Goal: Task Accomplishment & Management: Use online tool/utility

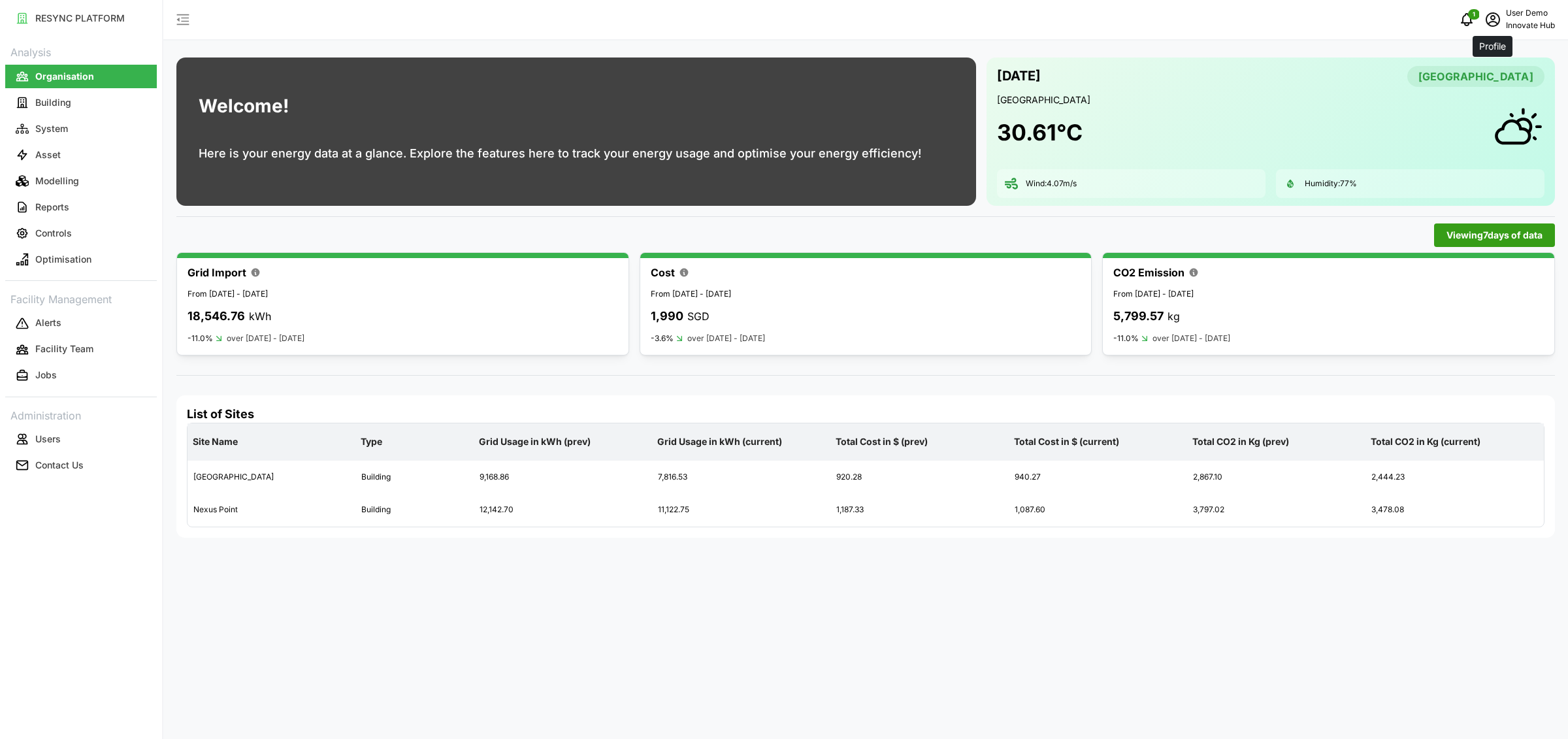
click at [1496, 20] on icon "schedule" at bounding box center [1492, 19] width 16 height 16
click at [1477, 93] on div "Logout" at bounding box center [1507, 98] width 93 height 14
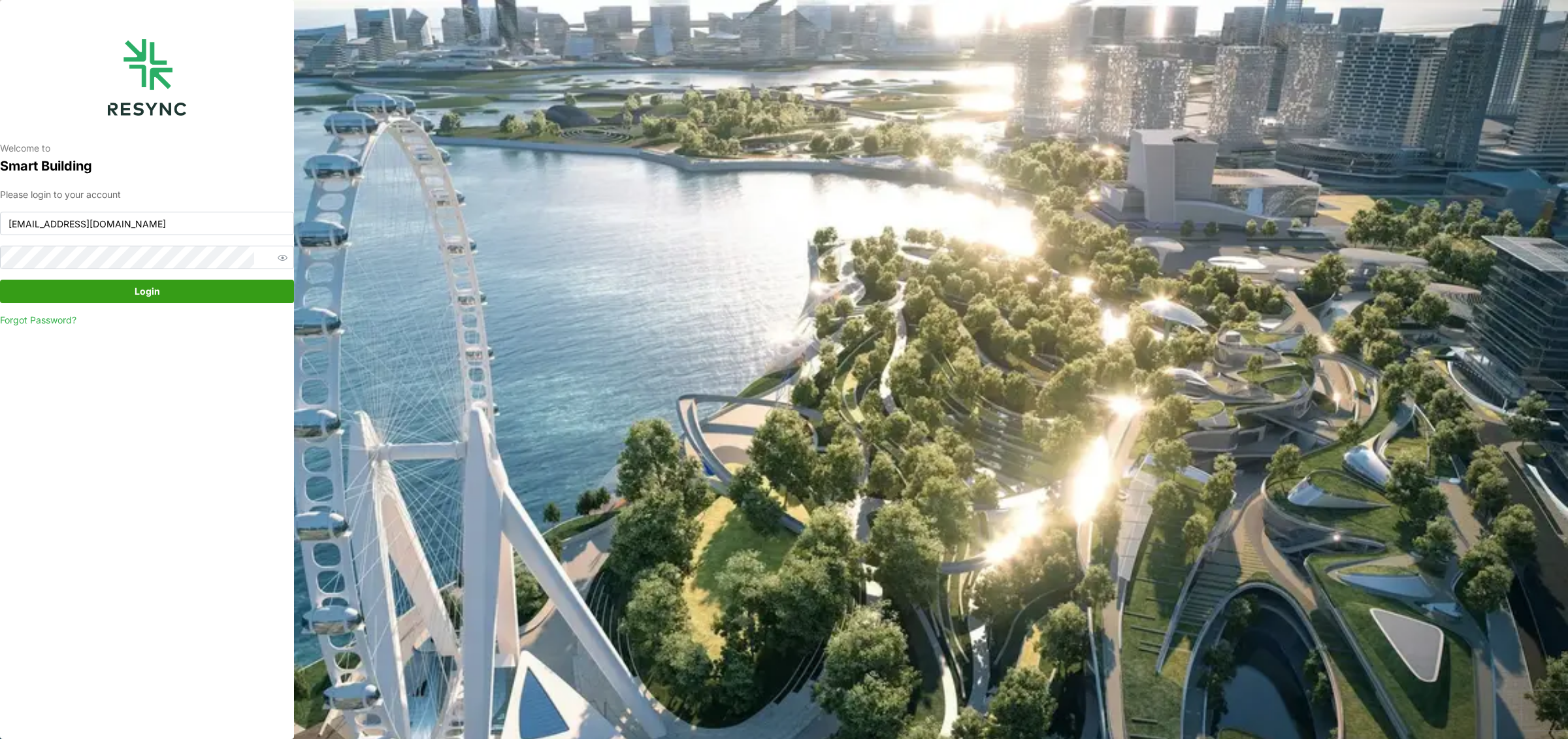
type input "south_beach_tower_display@resynctech.com"
click at [156, 286] on span "Login" at bounding box center [148, 291] width 26 height 22
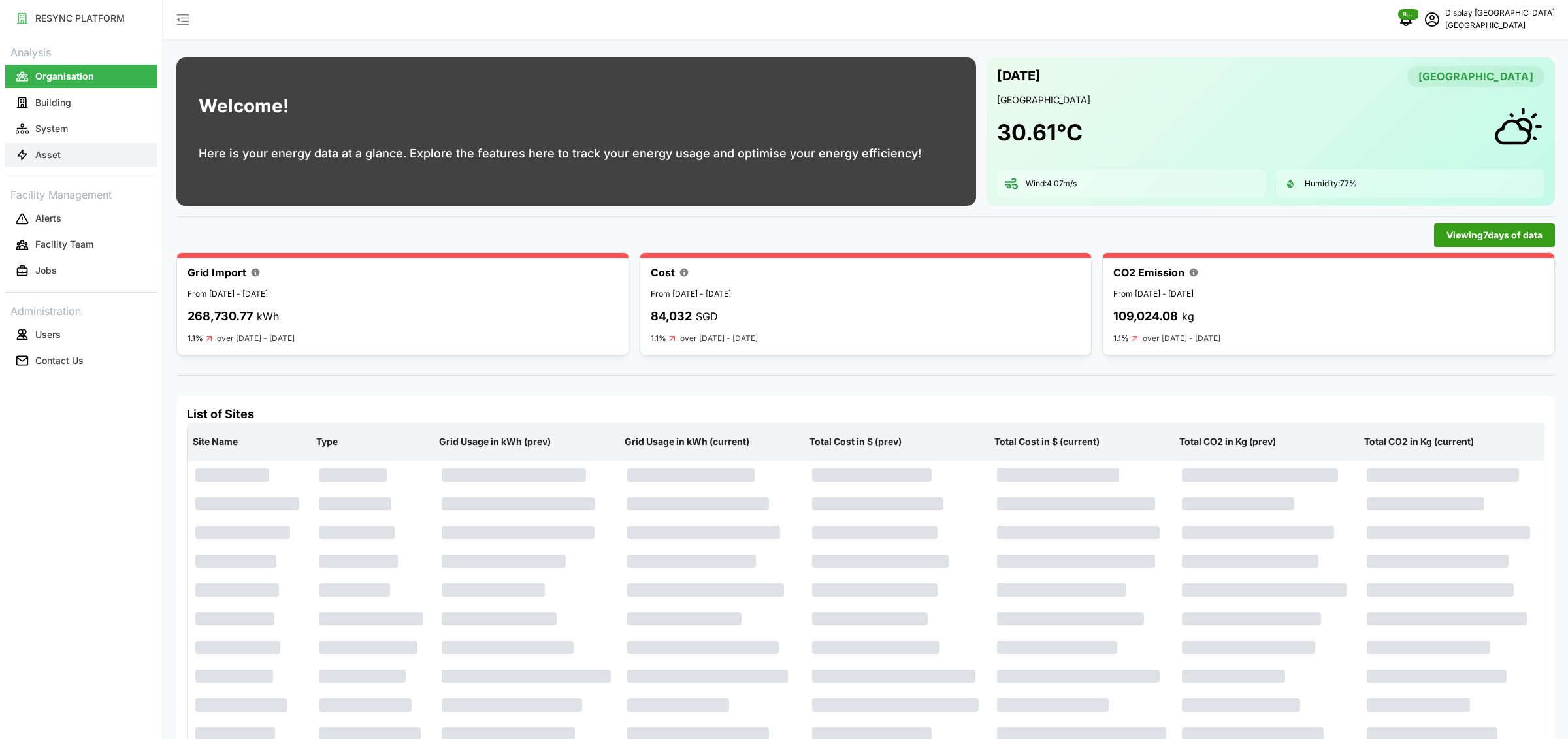
click at [58, 156] on p "Asset" at bounding box center [48, 154] width 26 height 13
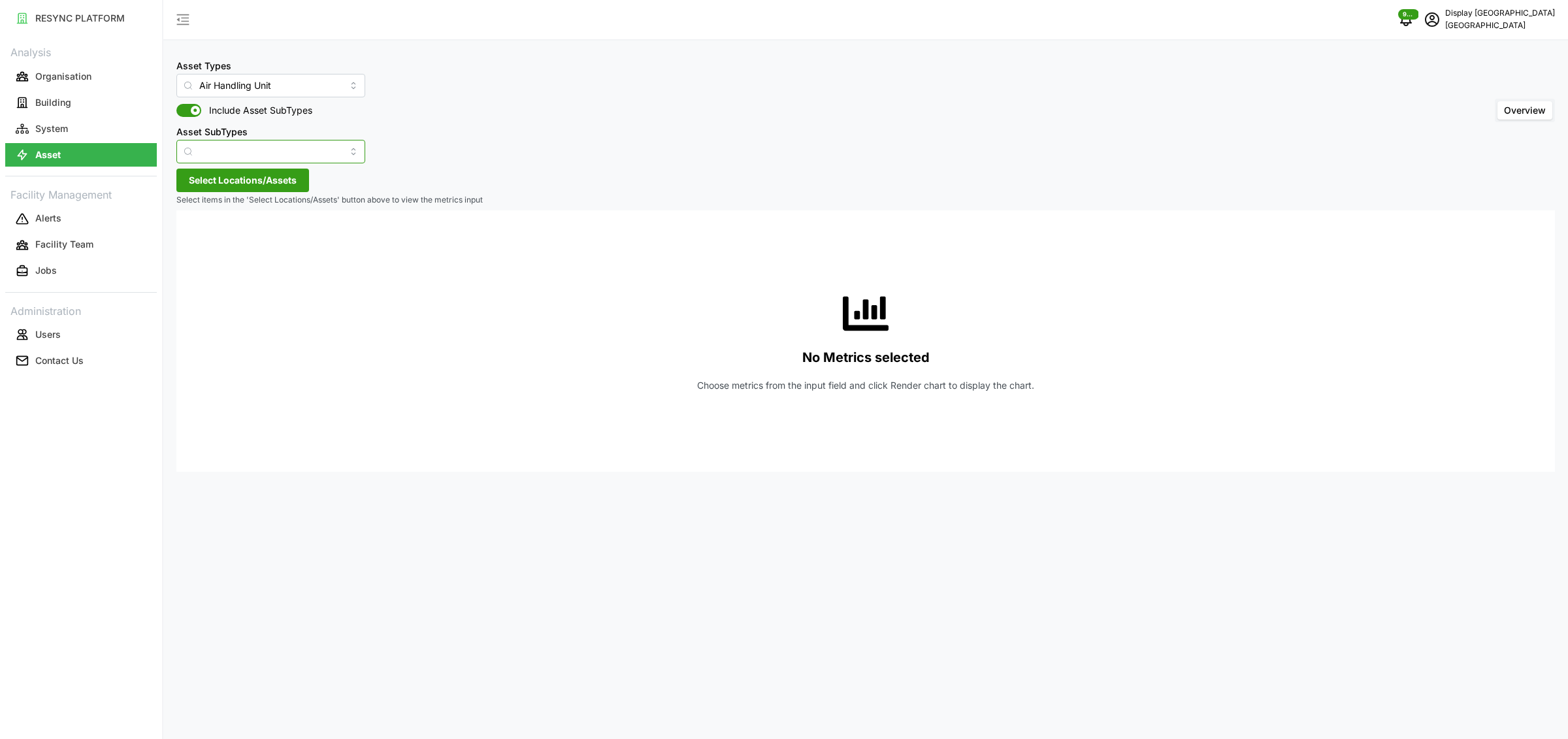
click at [239, 157] on input "Asset SubTypes" at bounding box center [271, 152] width 189 height 24
click at [516, 68] on div "Asset Types Air Handling Unit Include Asset SubTypes Asset SubTypes Overview" at bounding box center [866, 110] width 1379 height 106
click at [259, 85] on input "Air Handling Unit" at bounding box center [271, 85] width 189 height 24
click at [287, 156] on span "Variable Air Volume Box" at bounding box center [237, 160] width 102 height 14
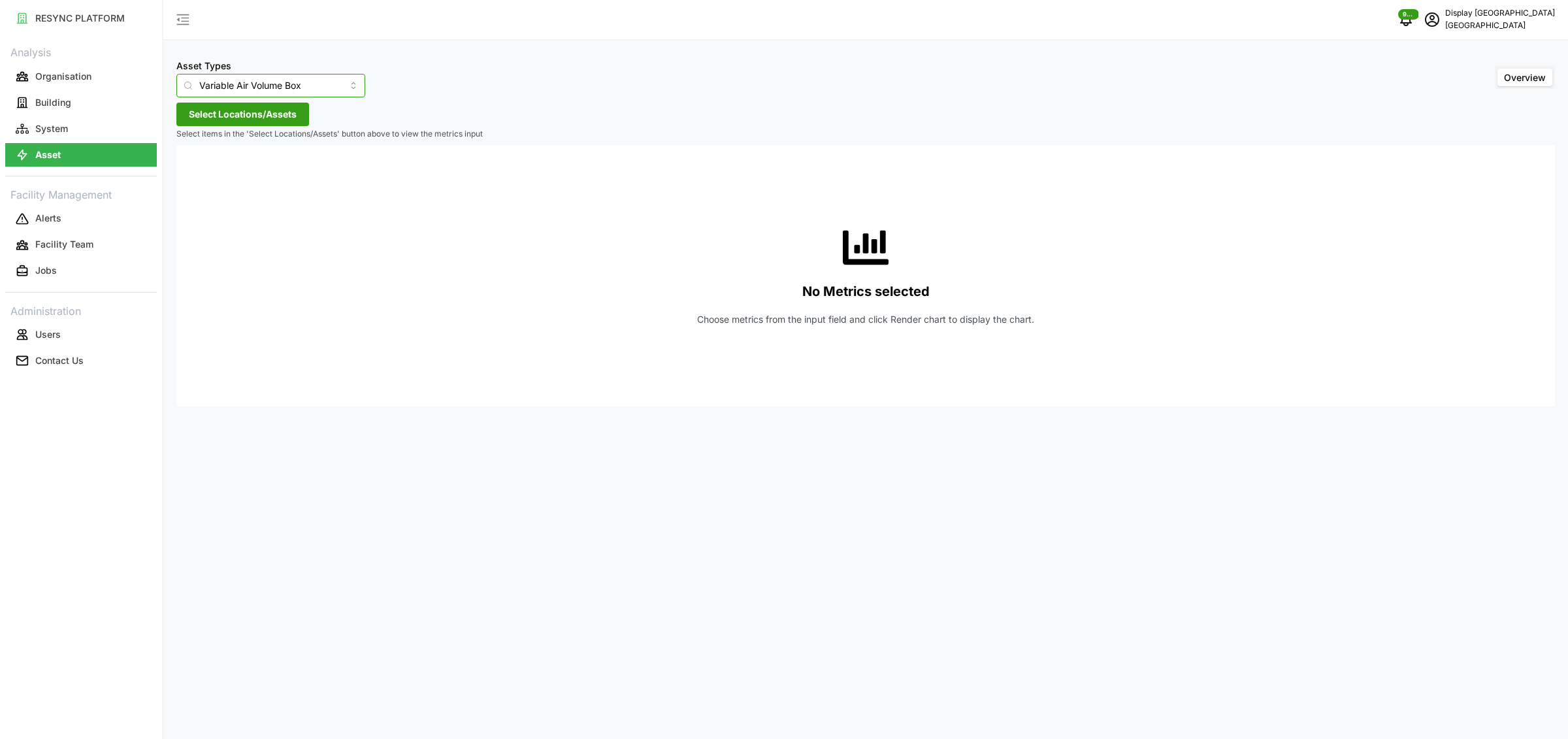
type input "Variable Air Volume Box"
click at [287, 109] on span "Select Locations/Assets" at bounding box center [242, 114] width 108 height 22
click at [199, 177] on div "[GEOGRAPHIC_DATA]" at bounding box center [267, 173] width 159 height 19
click at [194, 176] on icon at bounding box center [193, 173] width 10 height 10
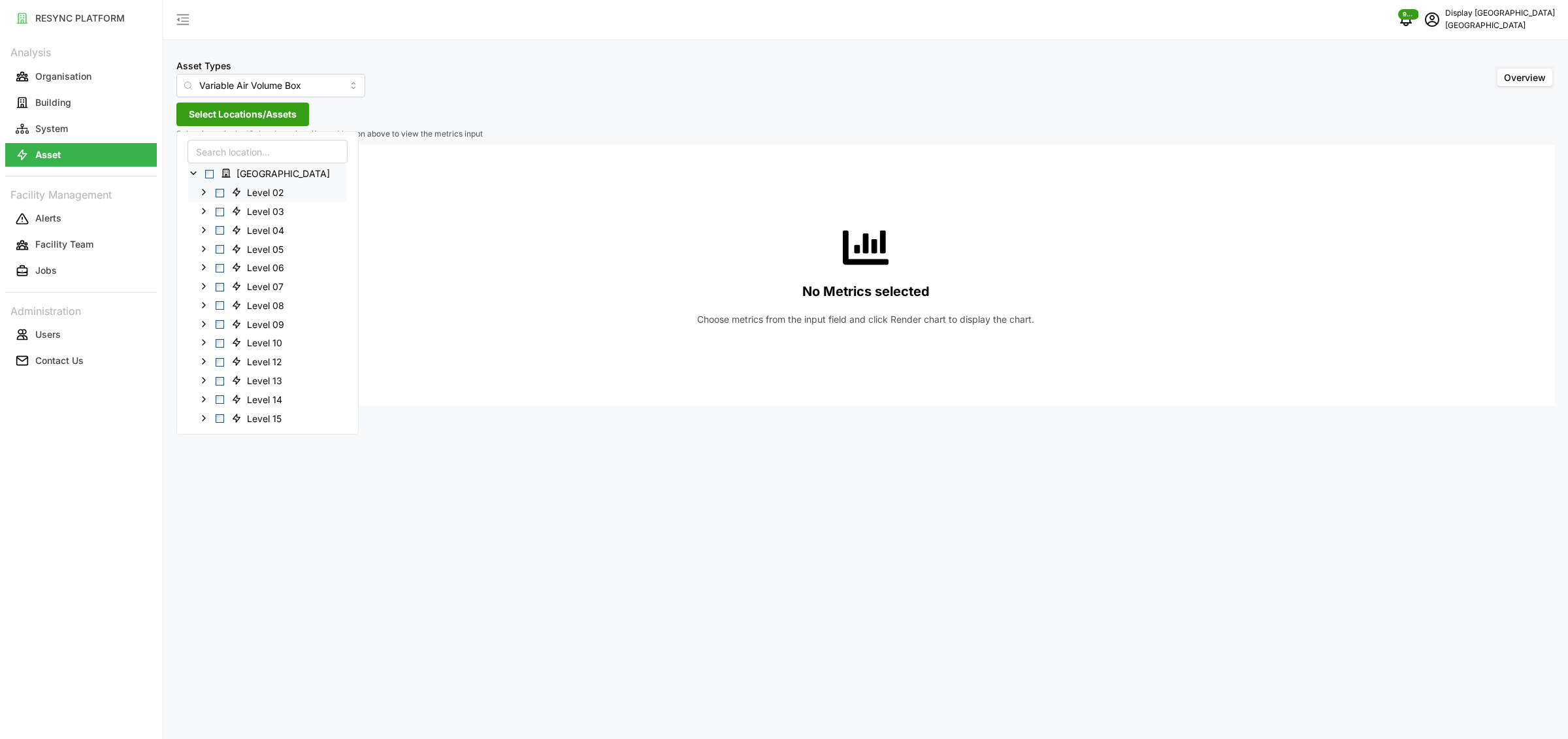
click at [206, 191] on icon at bounding box center [203, 192] width 10 height 10
click at [204, 194] on polyline at bounding box center [204, 192] width 5 height 3
click at [205, 262] on icon at bounding box center [203, 267] width 10 height 10
click at [233, 284] on span "Select VAV-06-01-01" at bounding box center [230, 286] width 9 height 9
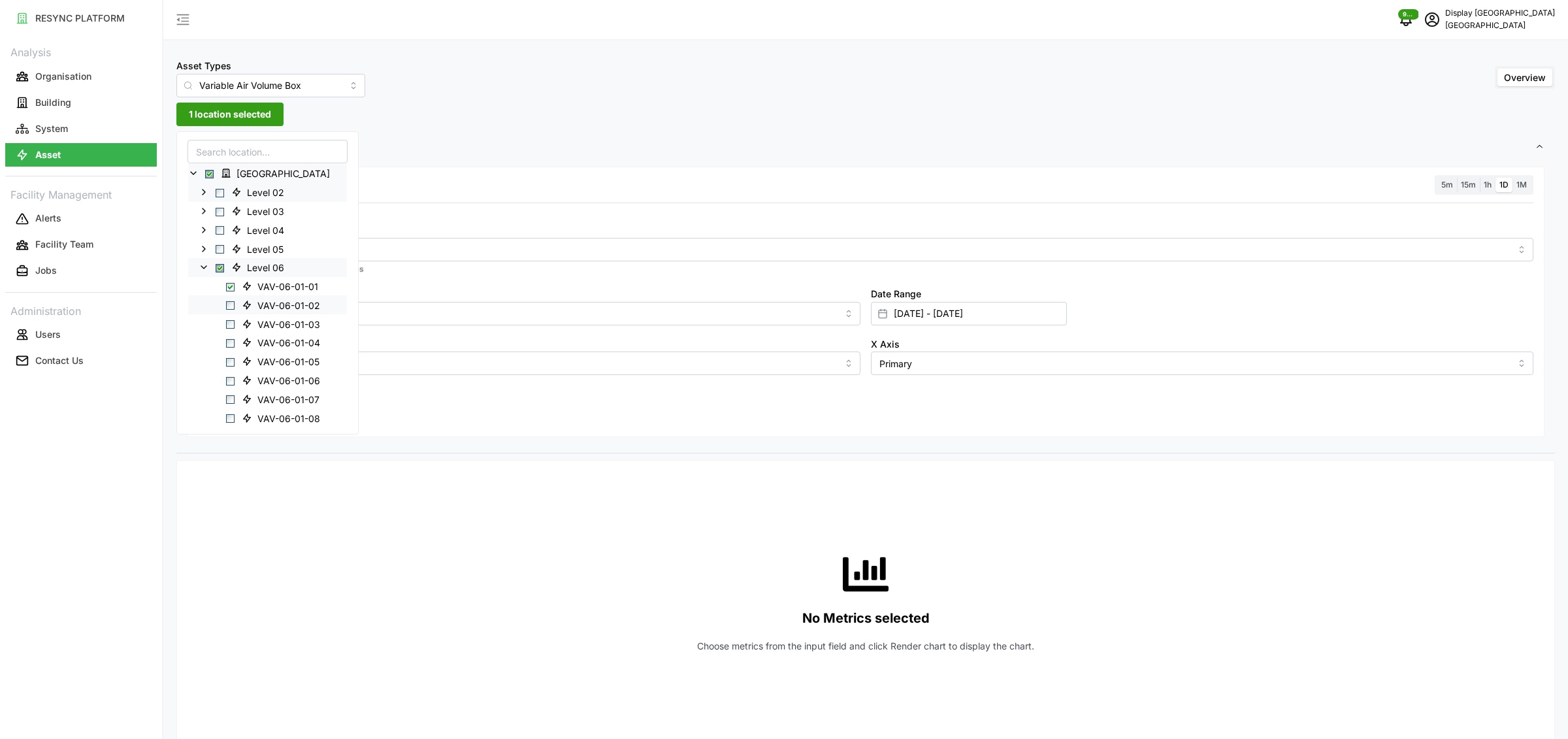
click at [233, 305] on span "Select VAV-06-01-02" at bounding box center [230, 305] width 9 height 9
click at [442, 253] on input "Metric" at bounding box center [866, 248] width 1290 height 14
click at [400, 308] on div "Air Flow Sensor" at bounding box center [866, 303] width 1329 height 22
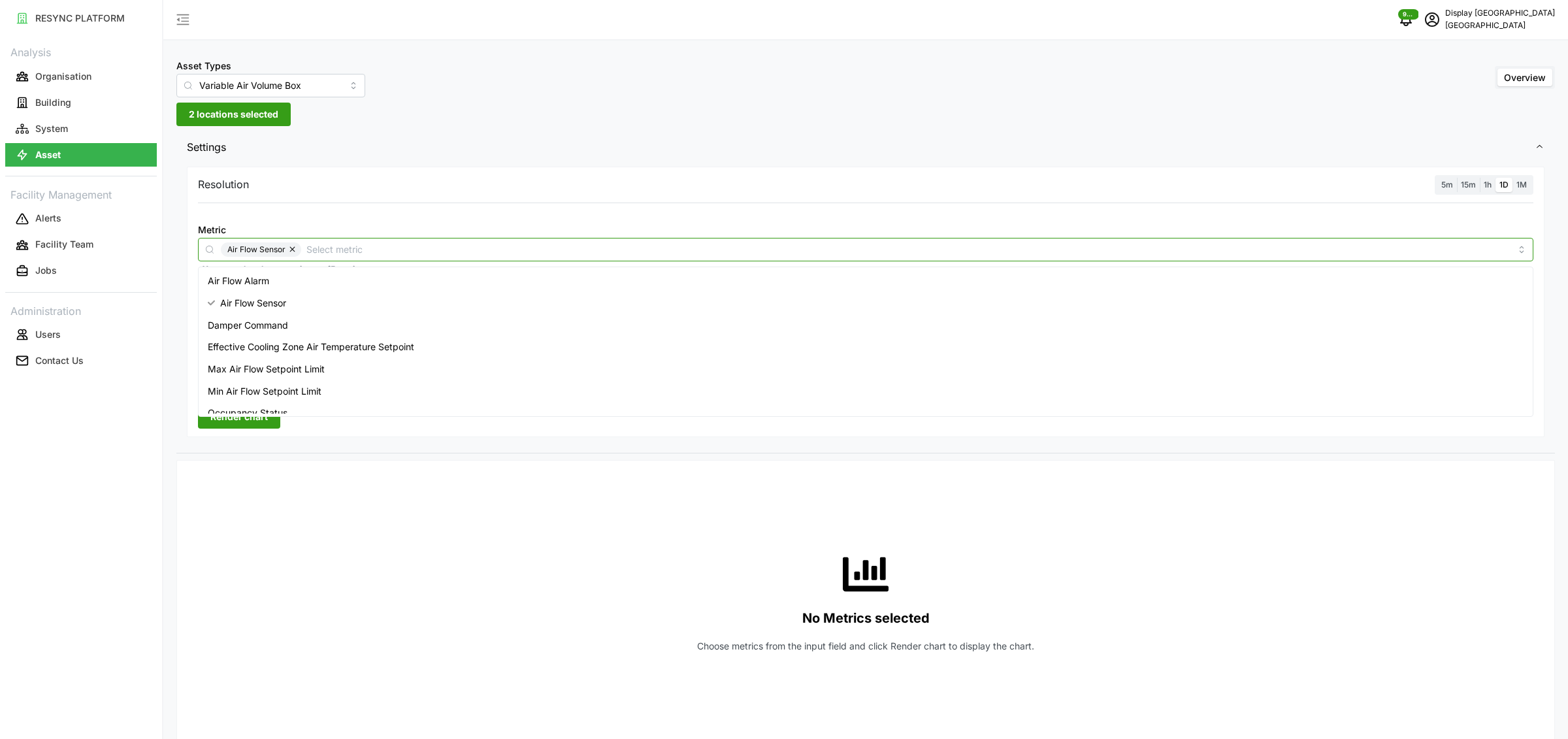
scroll to position [53, 0]
click at [342, 406] on div "Zone Air Temperature Sensor" at bounding box center [866, 403] width 1329 height 22
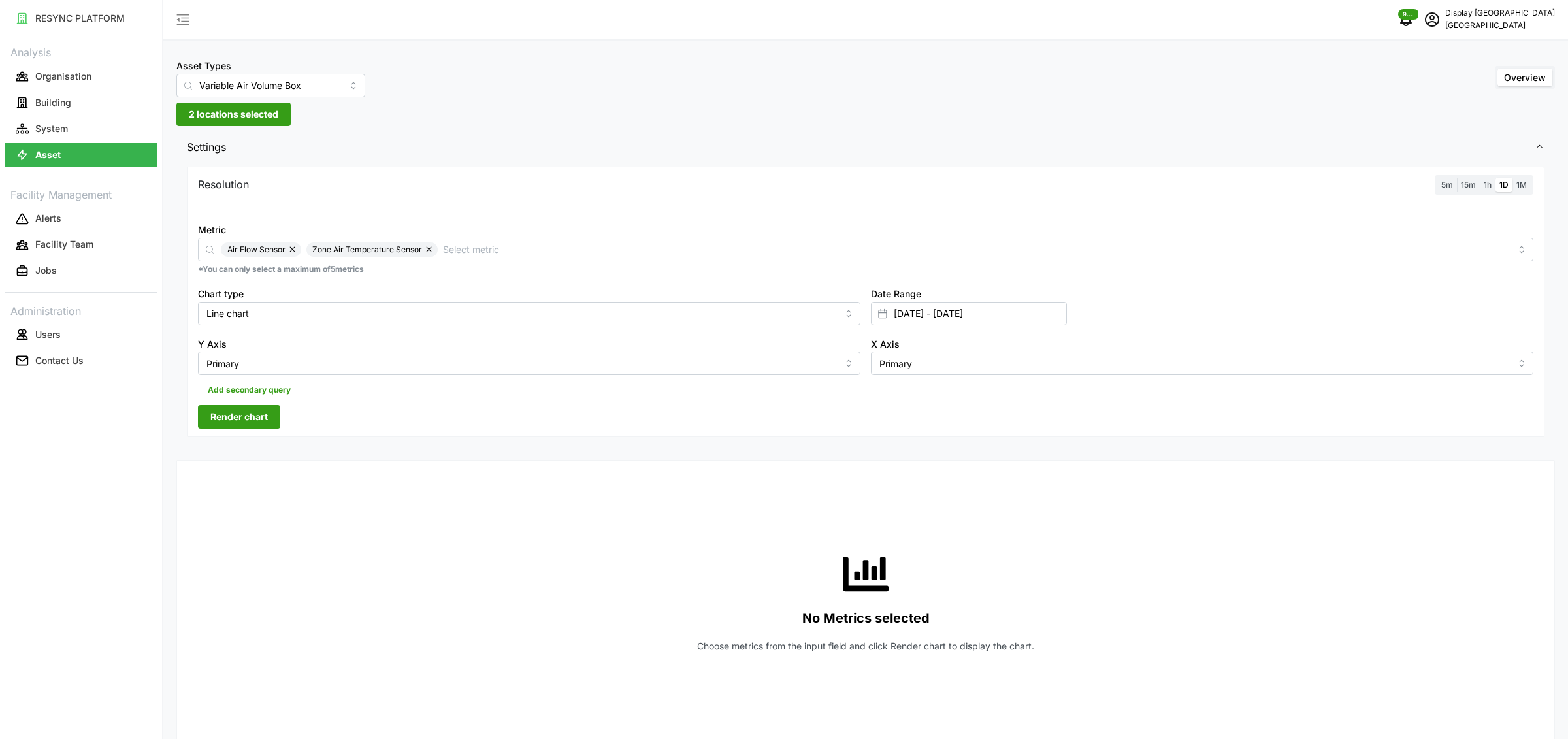
click at [648, 190] on div "Resolution 5m 15m 1h 1D 1M" at bounding box center [866, 185] width 1335 height 20
click at [1441, 185] on span "5m" at bounding box center [1447, 184] width 12 height 9
click at [1437, 178] on input "5m" at bounding box center [1437, 178] width 0 height 0
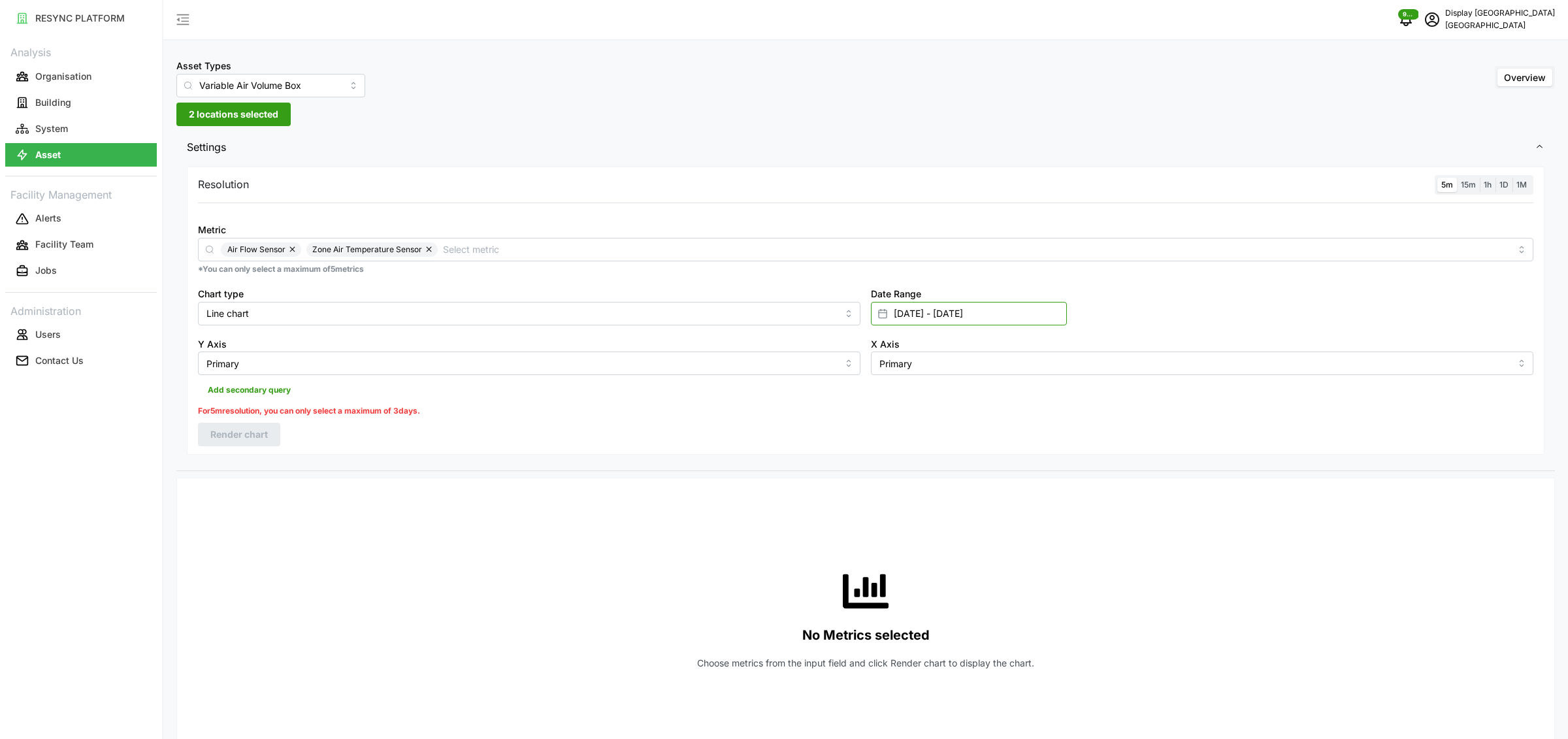
click at [917, 312] on input "[DATE] - [DATE]" at bounding box center [969, 313] width 196 height 24
click at [996, 543] on button "29" at bounding box center [995, 541] width 24 height 24
type input "[DATE] - [DATE]"
type input "[DATE]"
click at [996, 543] on button "29" at bounding box center [995, 541] width 24 height 24
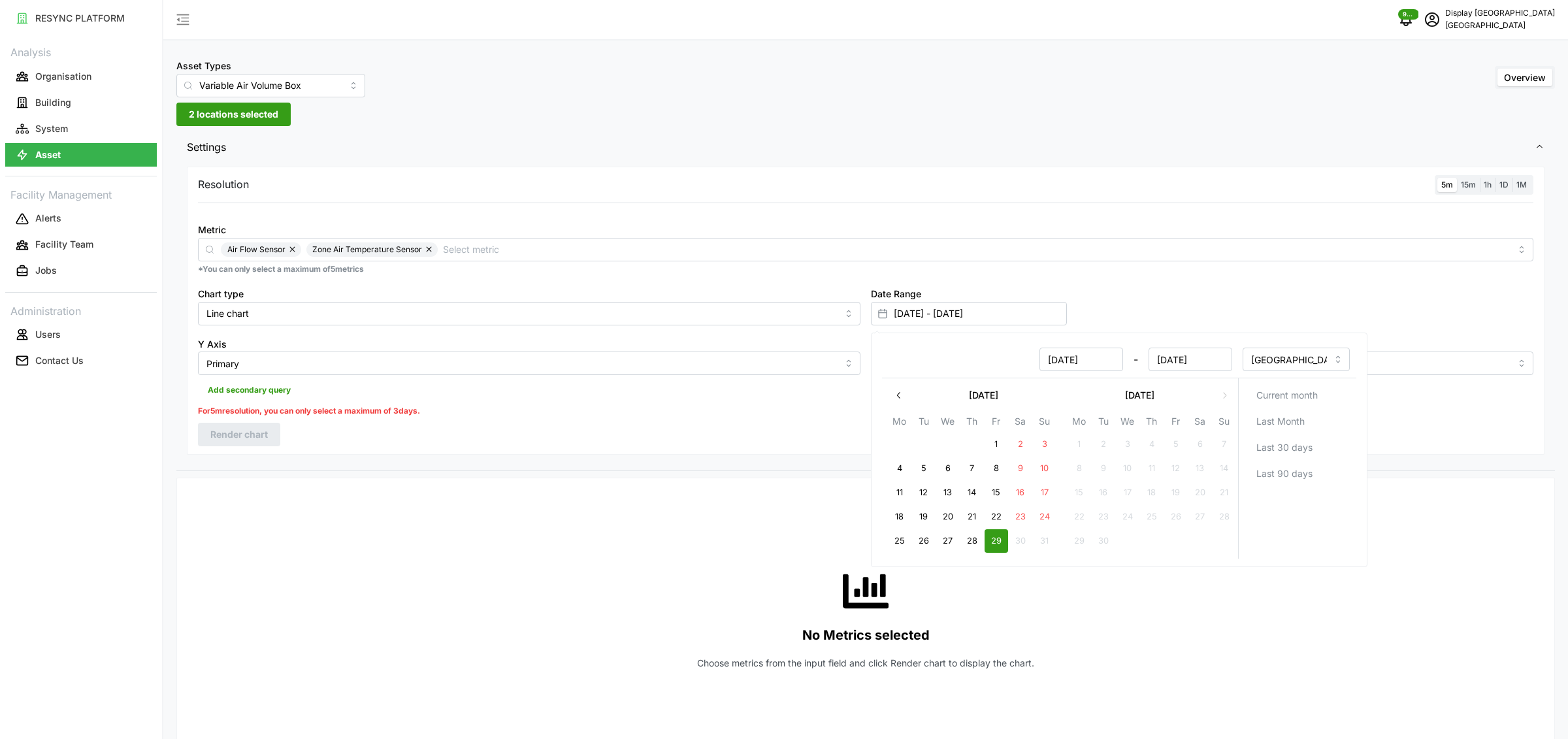
click at [683, 432] on div "Resolution 5m 15m 1h 1D 1M Metric Air Flow Sensor Zone Air Temperature Sensor *…" at bounding box center [866, 311] width 1358 height 288
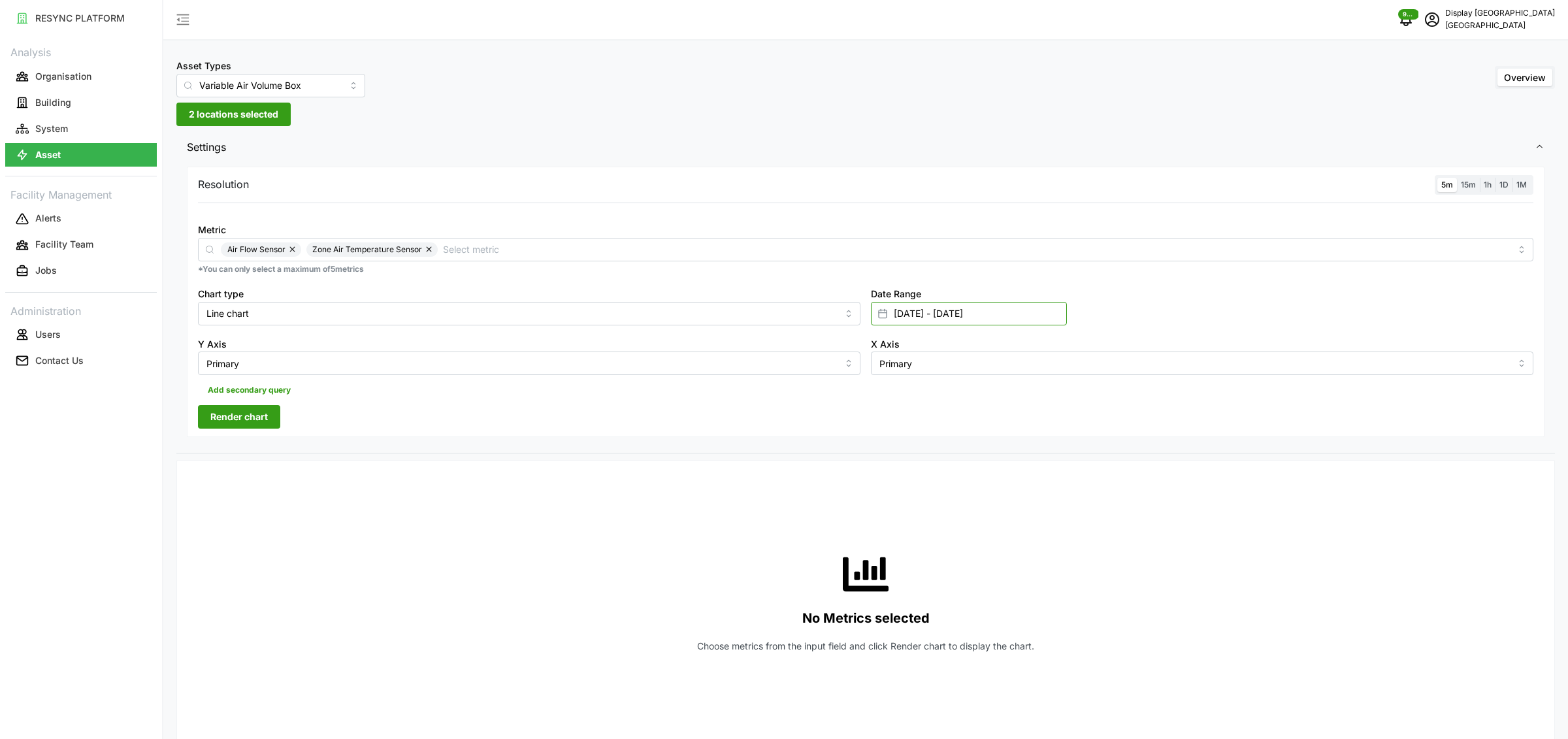
click at [901, 320] on input "[DATE] - [DATE]" at bounding box center [969, 313] width 196 height 24
click at [903, 541] on button "25" at bounding box center [899, 541] width 24 height 24
type input "[DATE] - [DATE]"
type input "[DATE]"
click at [950, 539] on button "27" at bounding box center [947, 541] width 24 height 24
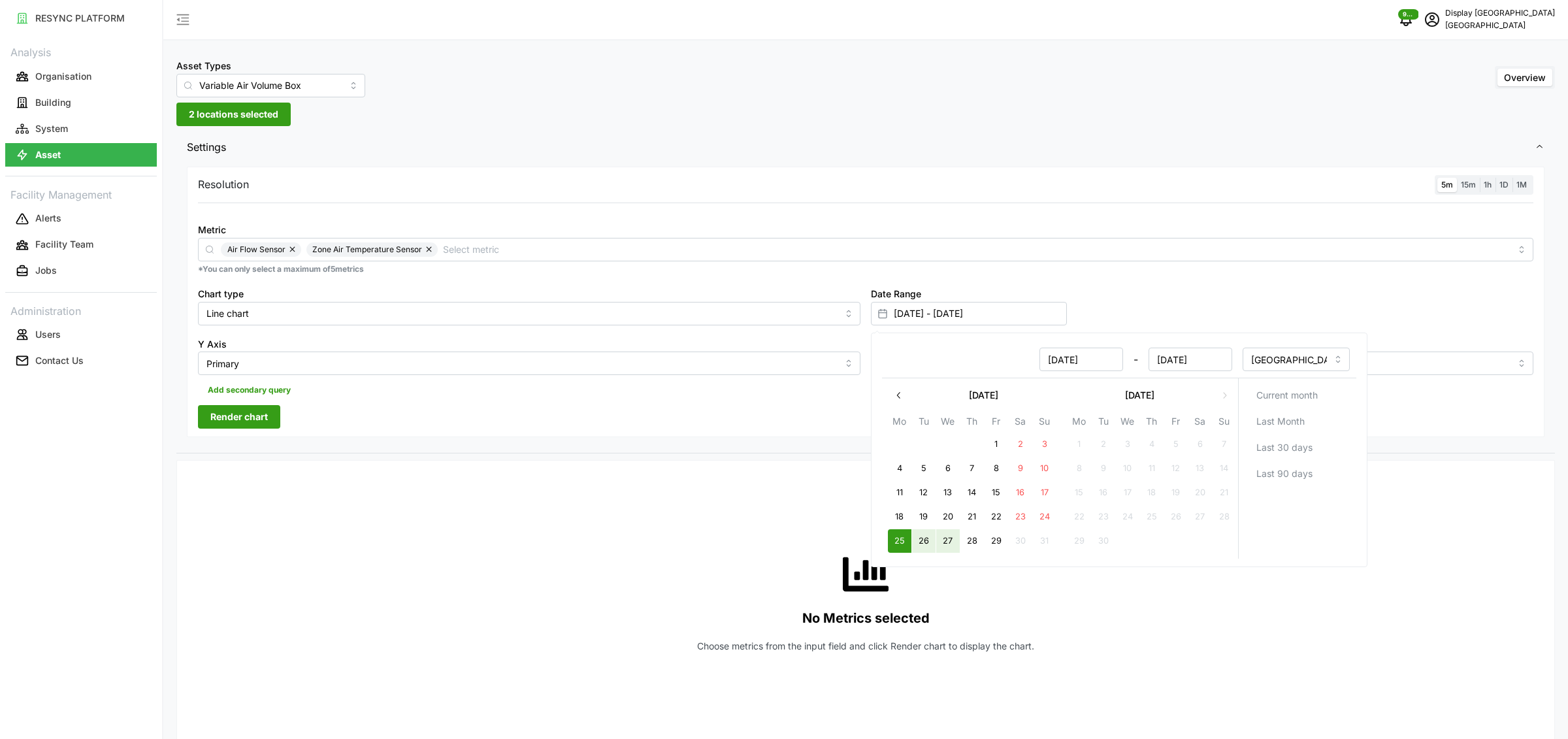
type input "[DATE] - [DATE]"
type input "[DATE]"
click at [637, 446] on div "Resolution 5m 15m 1h 1D 1M Metric Air Flow Sensor Zone Air Temperature Sensor *…" at bounding box center [866, 308] width 1379 height 290
click at [1472, 185] on span "15m" at bounding box center [1469, 184] width 15 height 9
click at [1457, 178] on input "15m" at bounding box center [1457, 178] width 0 height 0
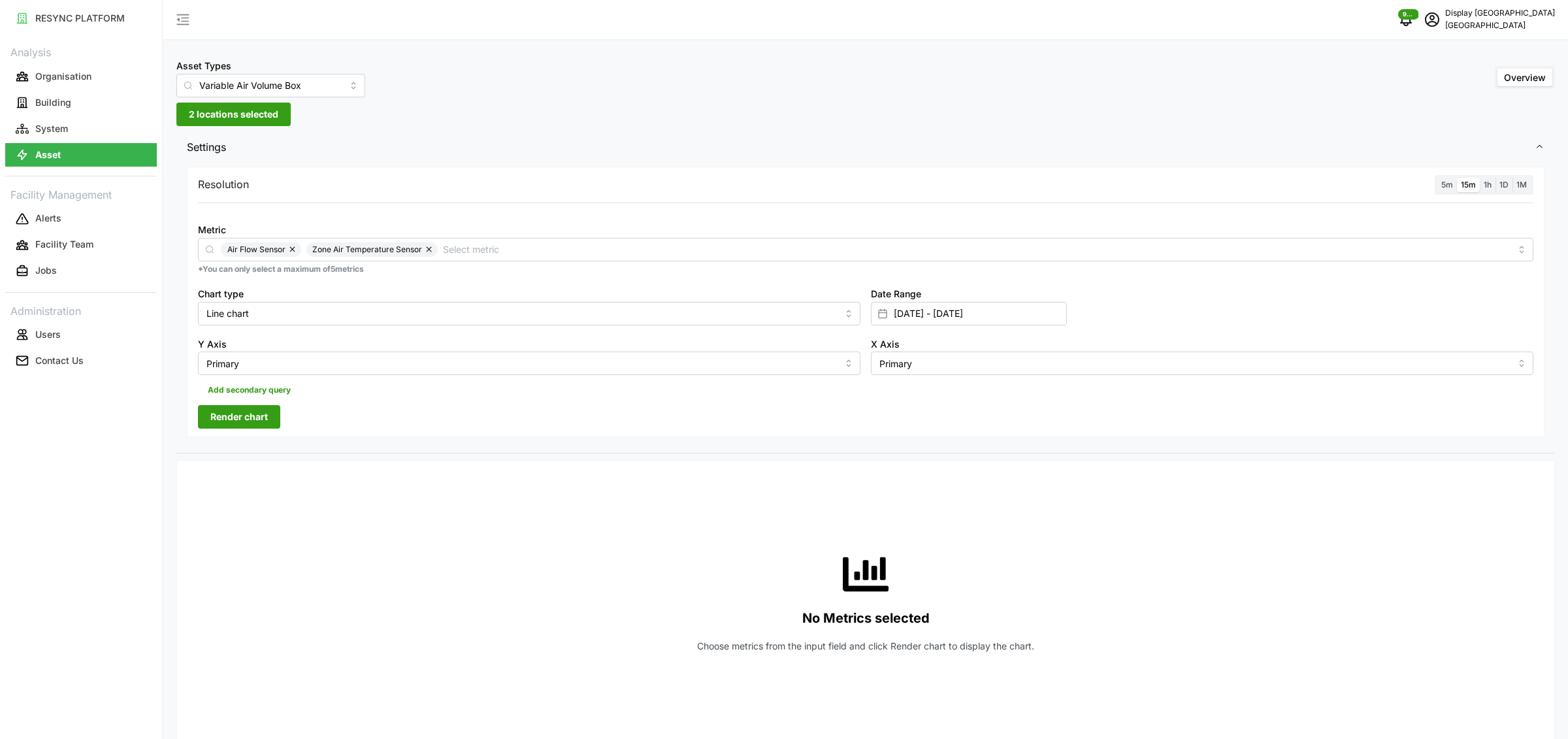
click at [238, 417] on span "Render chart" at bounding box center [239, 417] width 58 height 22
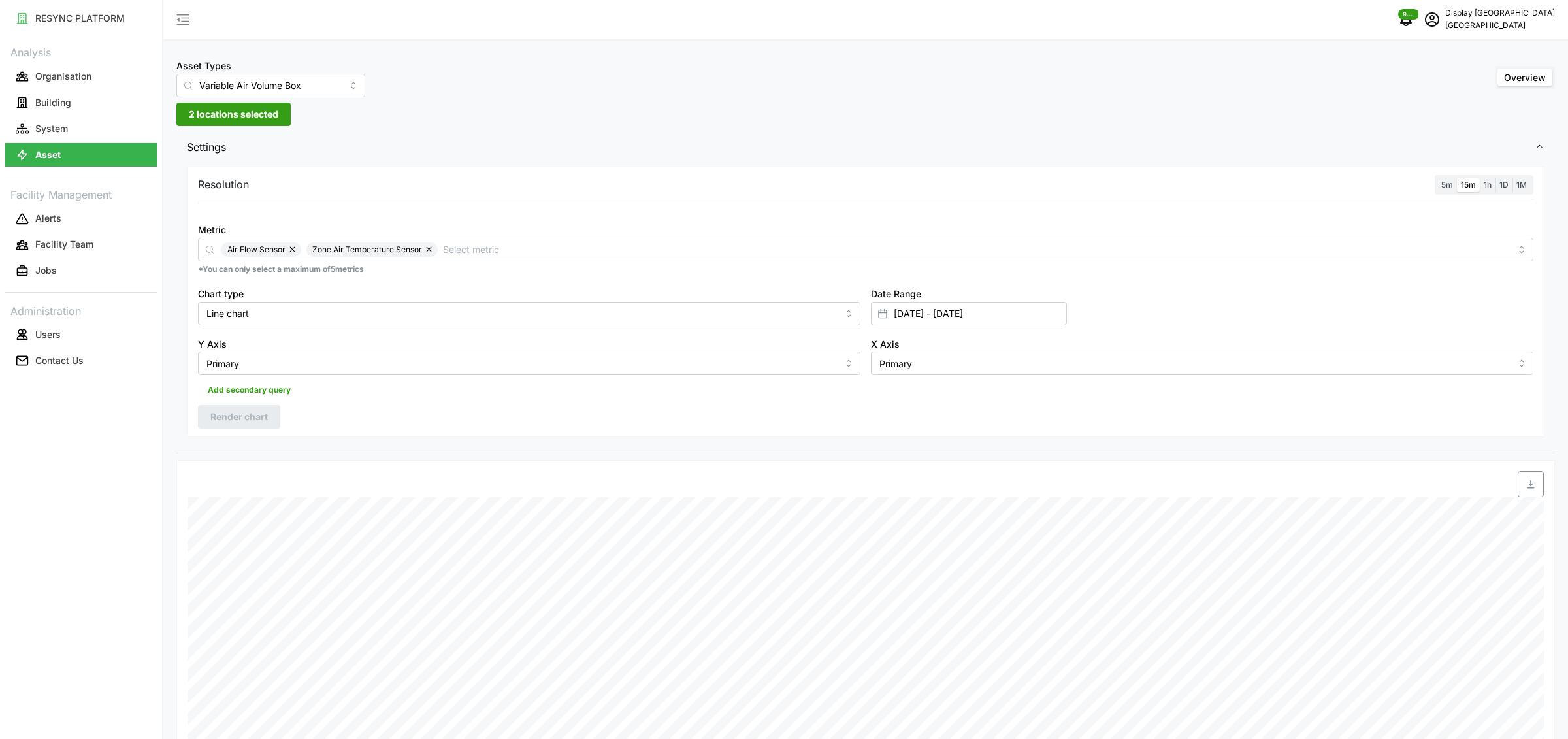
scroll to position [383, 0]
